Goal: Information Seeking & Learning: Learn about a topic

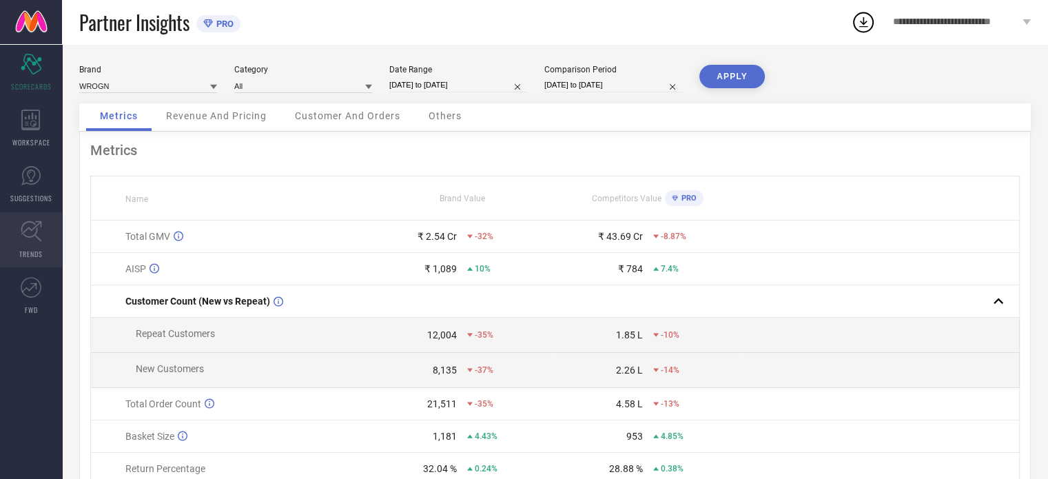
click at [39, 242] on link "TRENDS" at bounding box center [31, 239] width 62 height 55
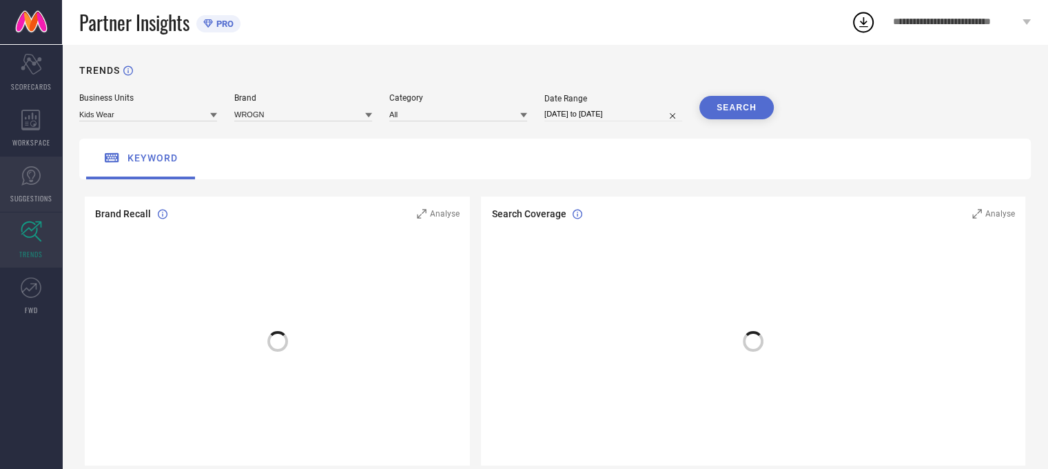
click at [33, 183] on icon at bounding box center [30, 175] width 19 height 19
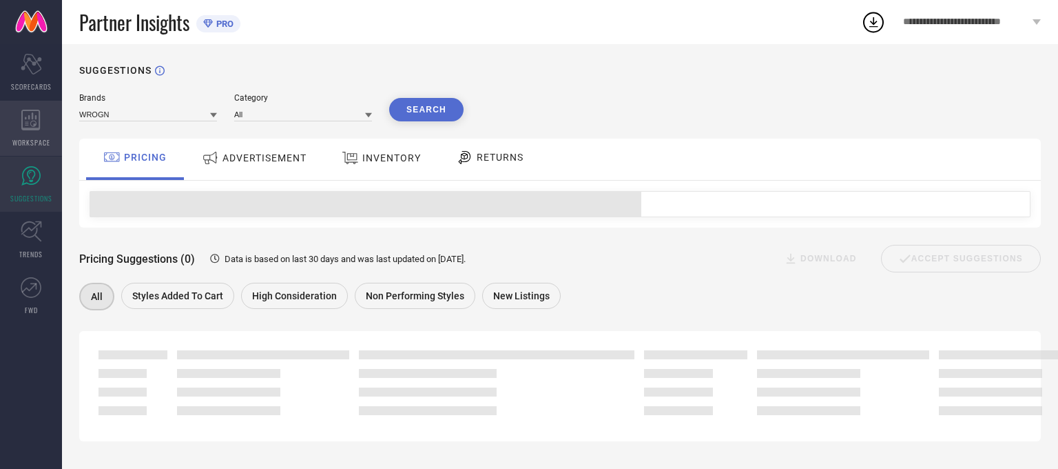
click at [28, 124] on icon at bounding box center [30, 120] width 19 height 21
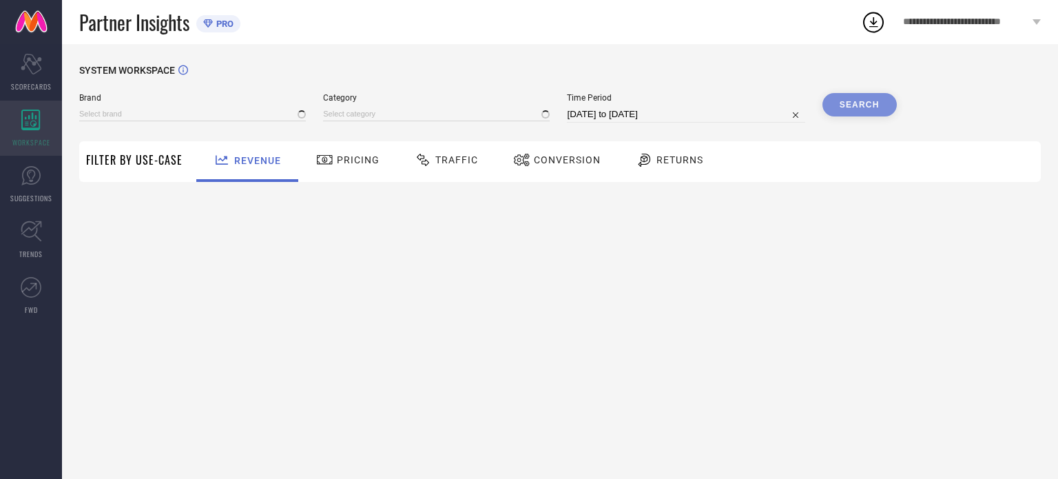
type input "WROGN"
type input "All"
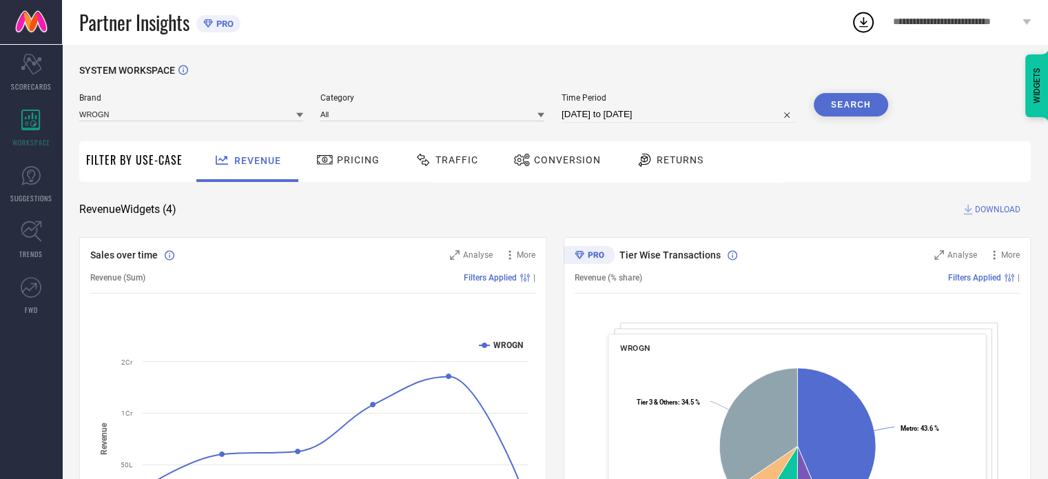
click at [590, 114] on input "[DATE] to [DATE]" at bounding box center [679, 114] width 235 height 17
select select "6"
select select "2025"
select select "7"
select select "2025"
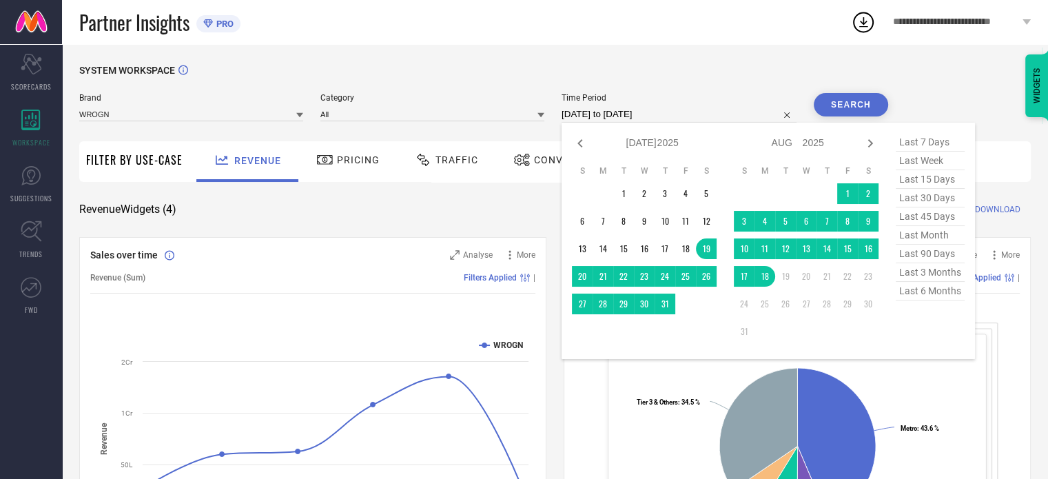
click at [918, 294] on span "last 6 months" at bounding box center [930, 291] width 69 height 19
type input "[DATE] to [DATE]"
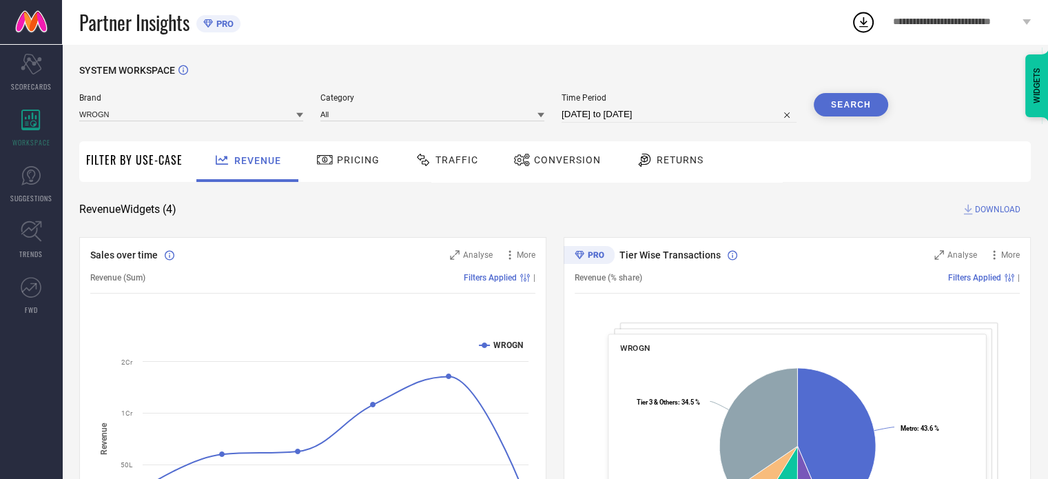
click at [860, 110] on button "Search" at bounding box center [851, 104] width 74 height 23
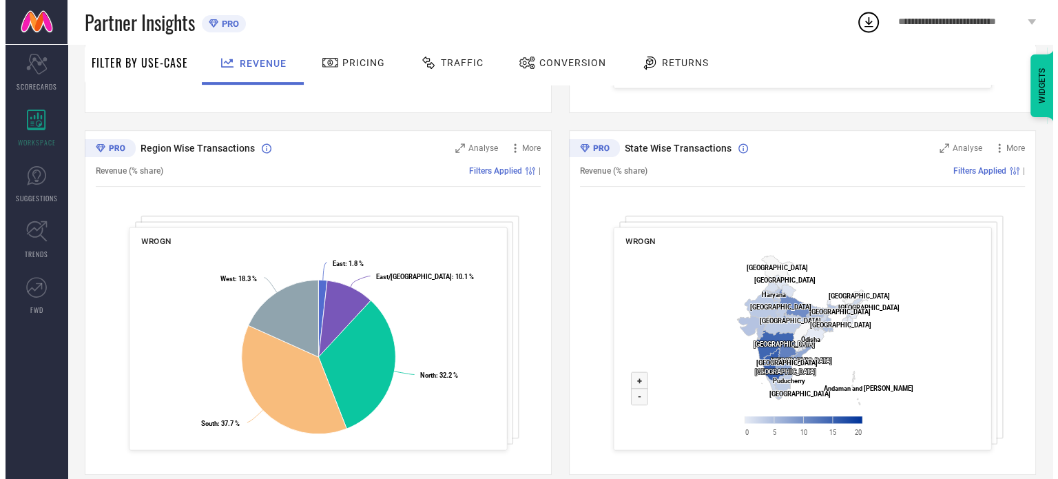
scroll to position [485, 0]
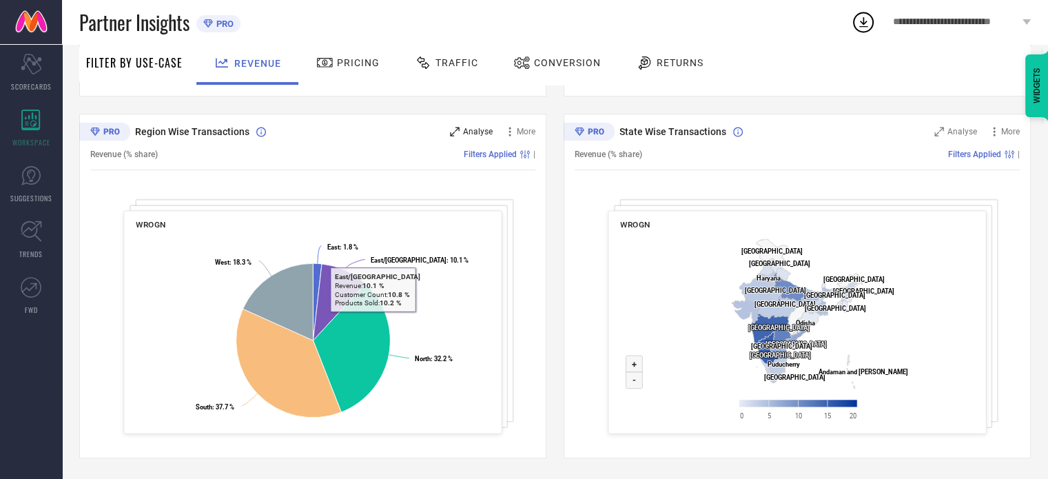
click at [473, 134] on span "Analyse" at bounding box center [478, 132] width 30 height 10
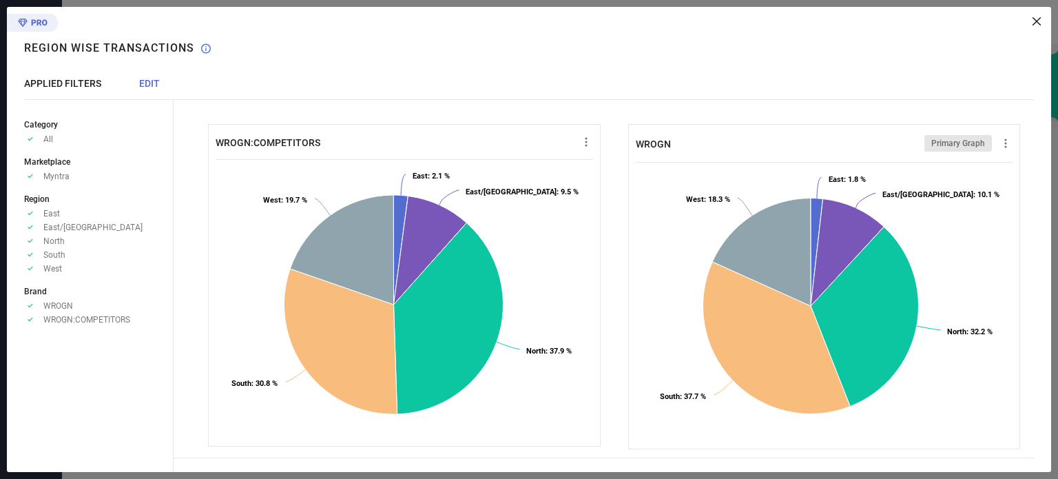
scroll to position [5, 0]
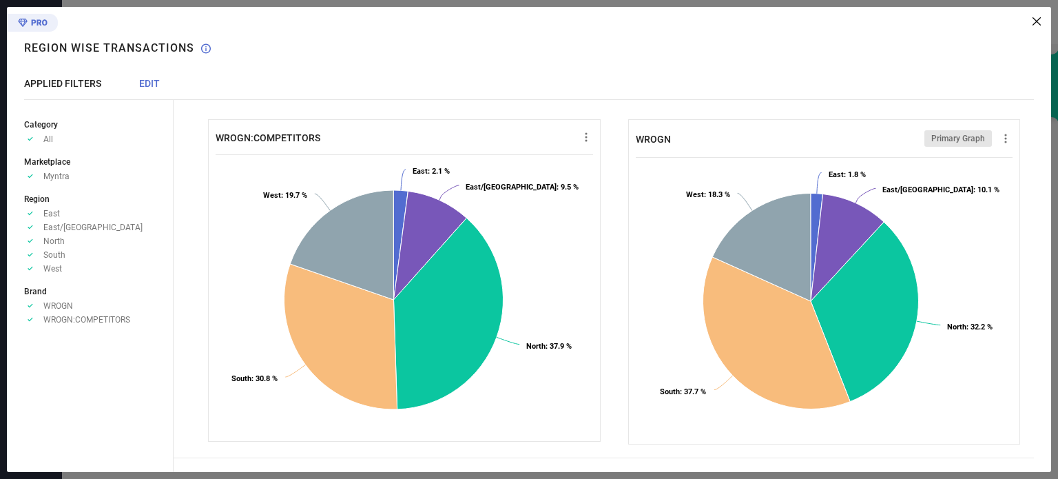
click at [582, 144] on div "WROGN:COMPETITORS" at bounding box center [405, 142] width 378 height 25
click at [582, 135] on icon at bounding box center [586, 137] width 14 height 14
click at [530, 88] on div at bounding box center [613, 83] width 878 height 18
